Goal: Task Accomplishment & Management: Manage account settings

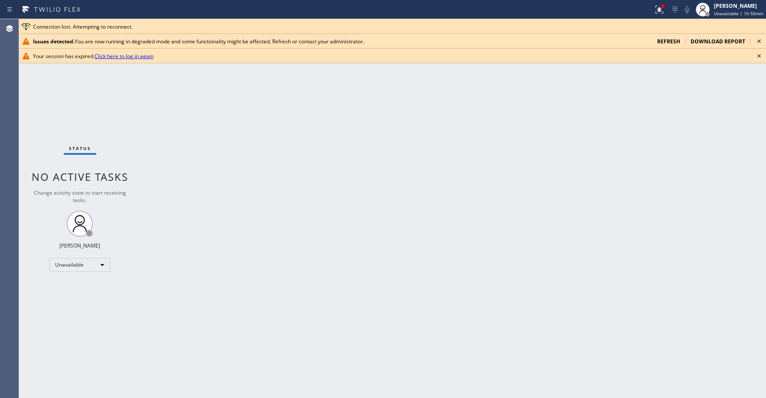
drag, startPoint x: 710, startPoint y: 102, endPoint x: 714, endPoint y: 56, distance: 46.1
click at [710, 100] on div "Back to Dashboard Change Sender ID Customers Technicians SA [GEOGRAPHIC_DATA][P…" at bounding box center [452, 208] width 625 height 379
click at [670, 39] on span "refresh" at bounding box center [668, 41] width 23 height 7
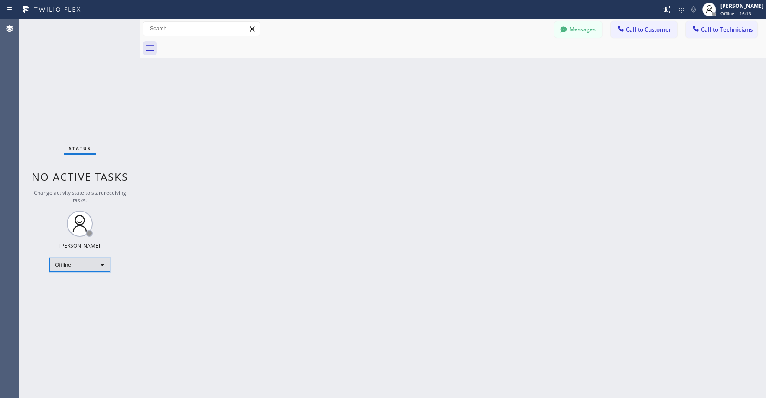
click at [69, 265] on div "Offline" at bounding box center [79, 265] width 61 height 14
click at [65, 309] on li "Break" at bounding box center [79, 309] width 59 height 10
drag, startPoint x: 88, startPoint y: 103, endPoint x: 92, endPoint y: 100, distance: 5.9
click at [89, 102] on div "Status No active tasks Change activity state to start receiving tasks. Axel Men…" at bounding box center [79, 208] width 121 height 379
